Goal: Find specific page/section: Find specific page/section

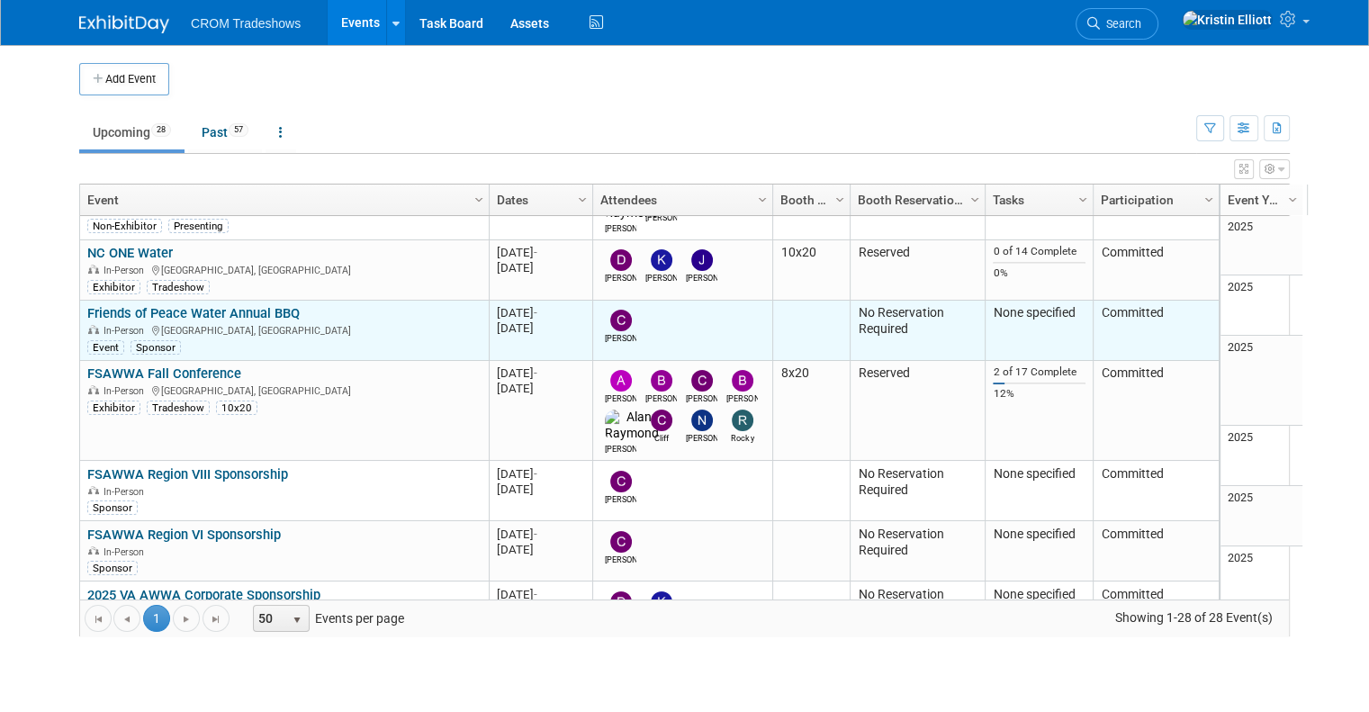
scroll to position [522, 0]
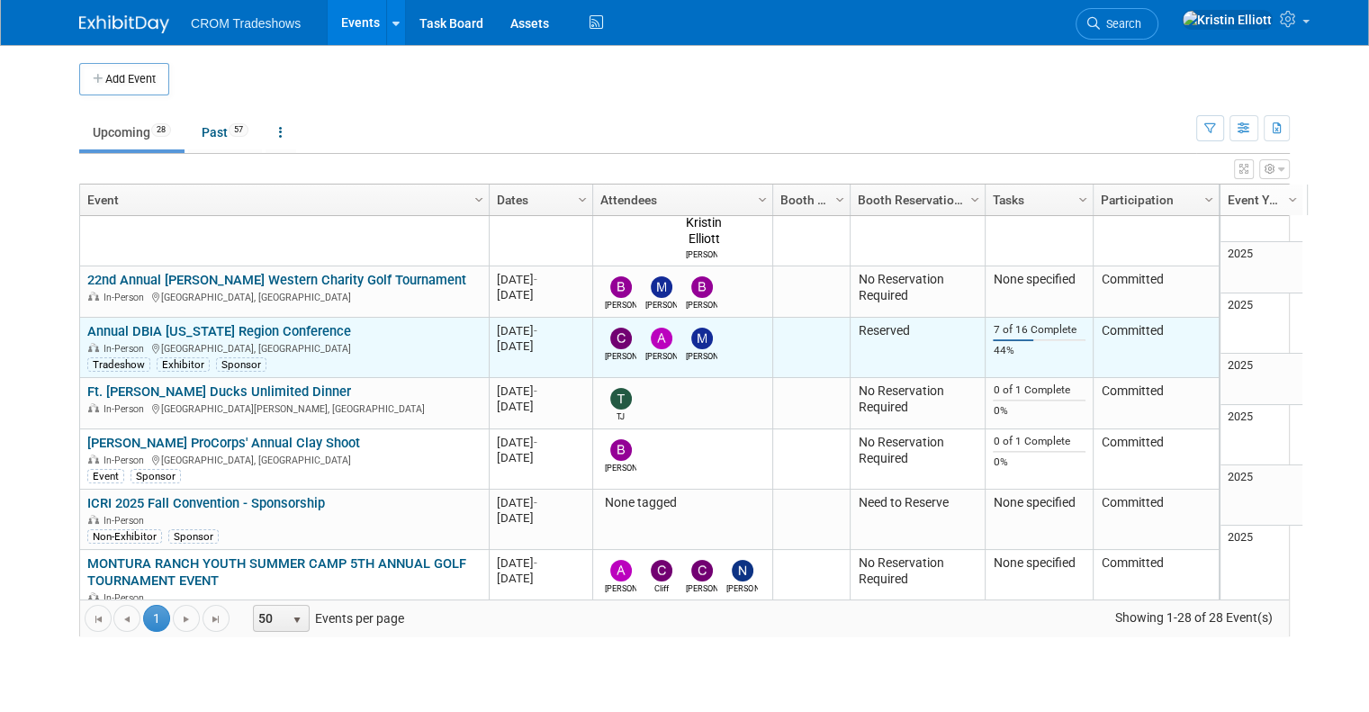
click at [240, 323] on link "Annual DBIA [US_STATE] Region Conference" at bounding box center [219, 331] width 264 height 16
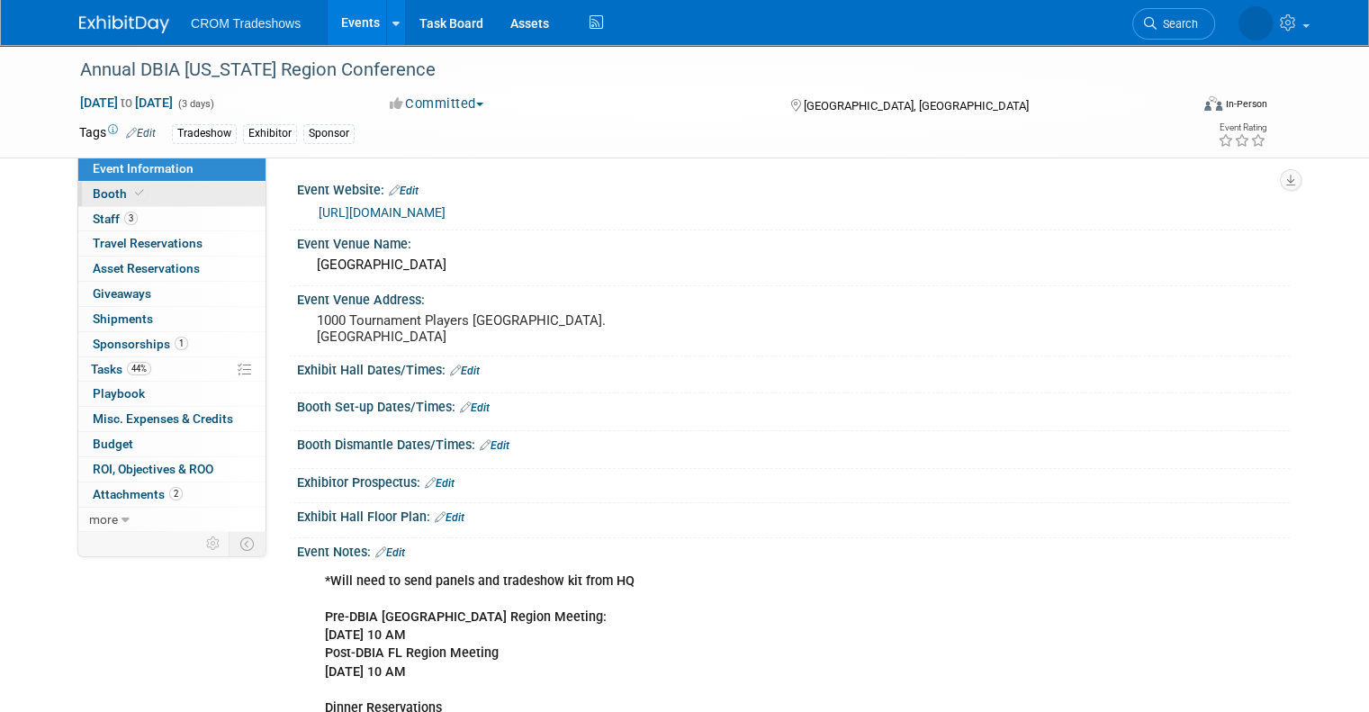
click at [161, 198] on link "Booth" at bounding box center [171, 194] width 187 height 24
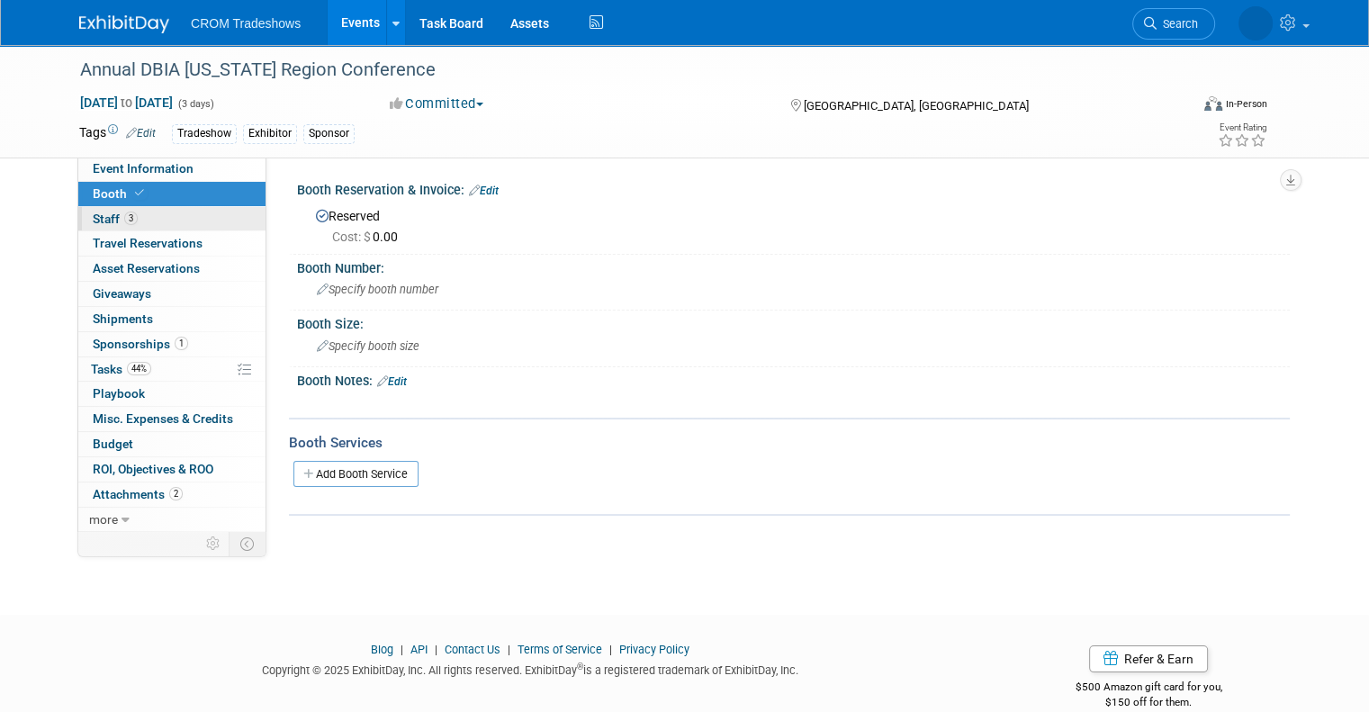
click at [144, 222] on link "3 Staff 3" at bounding box center [171, 219] width 187 height 24
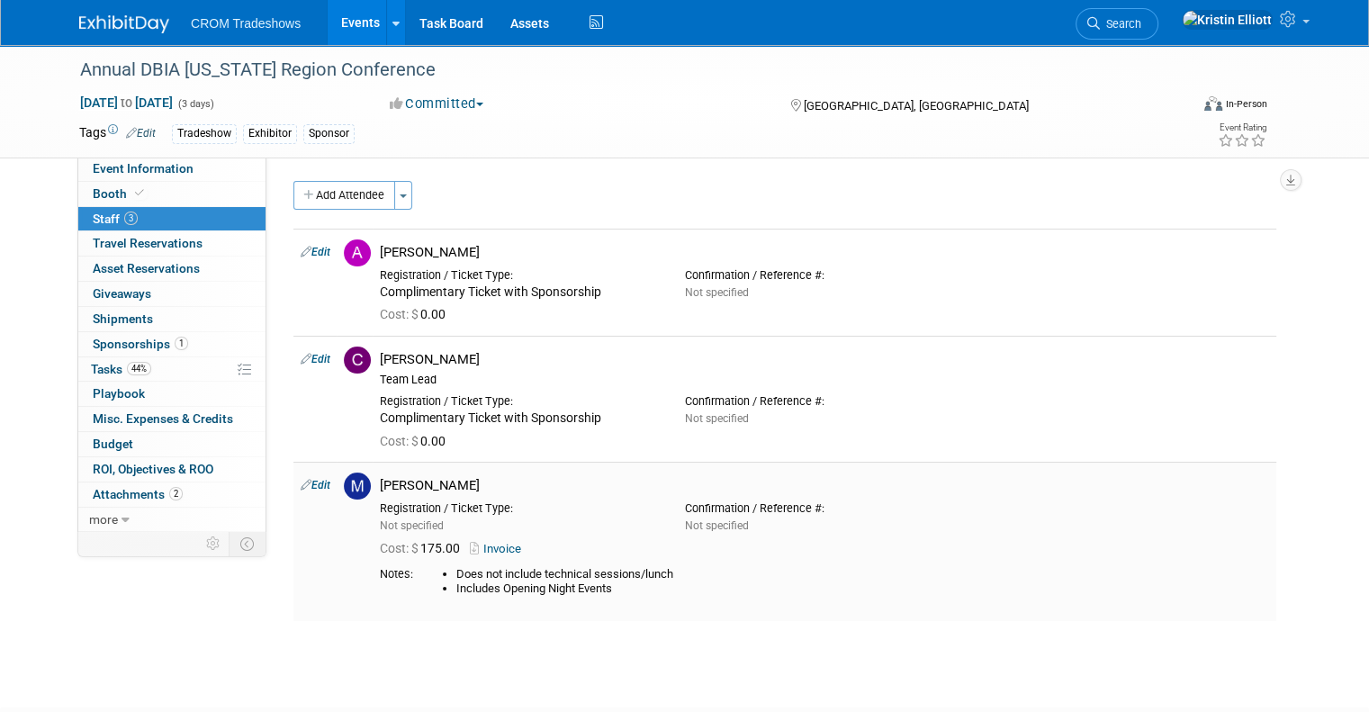
click at [491, 543] on link "Invoice" at bounding box center [499, 549] width 59 height 14
